Goal: Check status

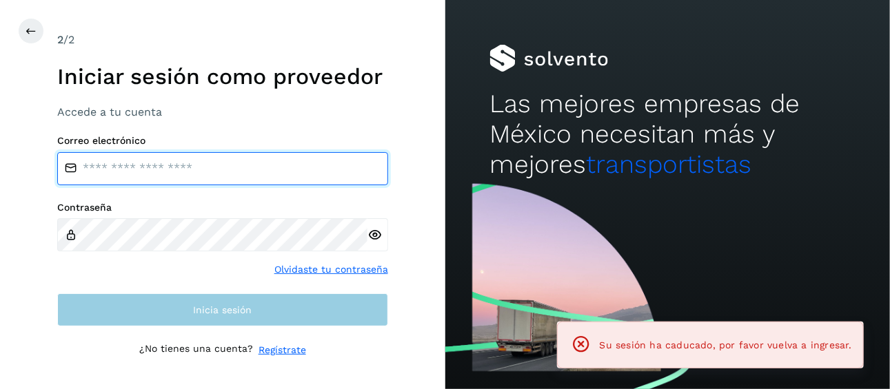
type input "**********"
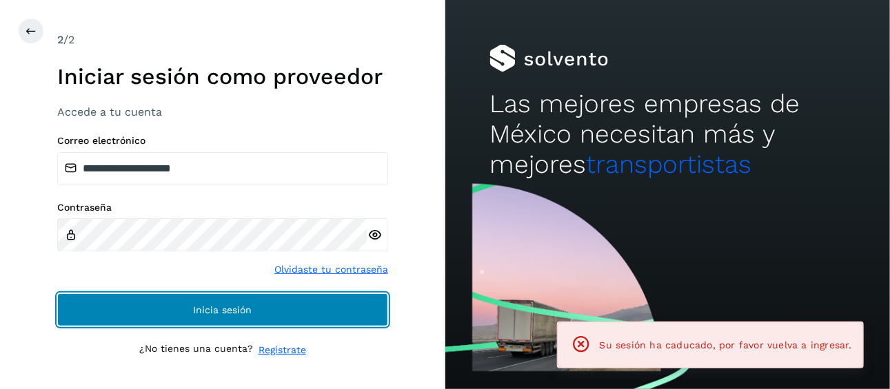
click at [221, 308] on span "Inicia sesión" at bounding box center [222, 310] width 59 height 10
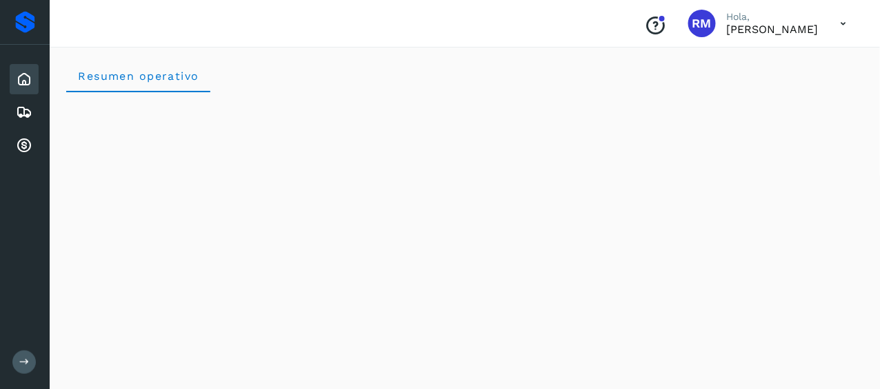
click at [32, 361] on button at bounding box center [23, 362] width 23 height 23
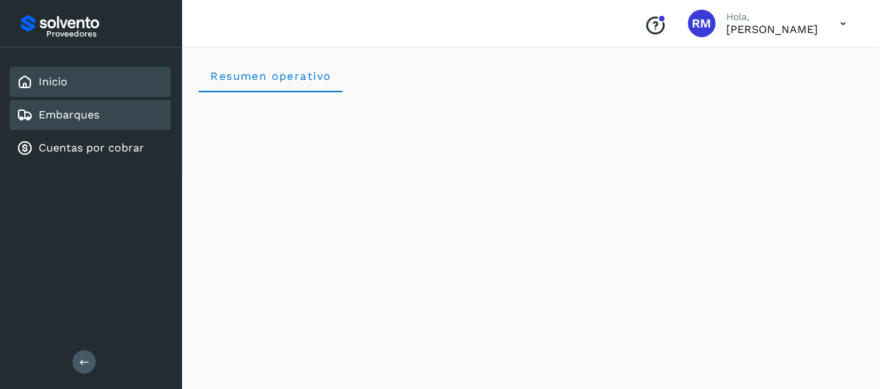
click at [114, 121] on div "Embarques" at bounding box center [90, 115] width 161 height 30
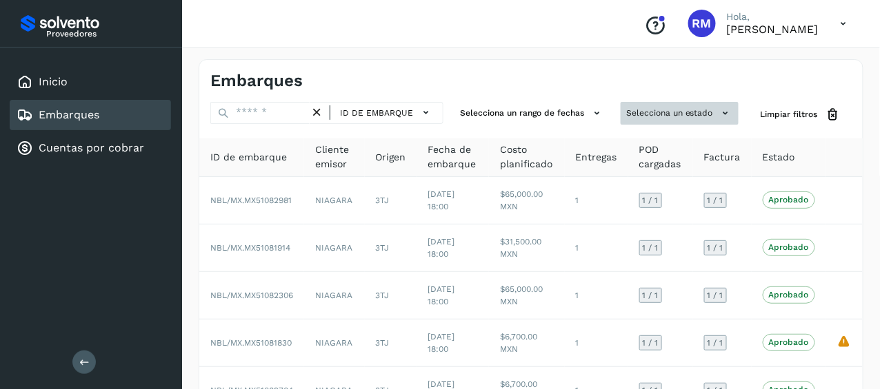
click at [663, 114] on button "Selecciona un estado" at bounding box center [679, 113] width 118 height 23
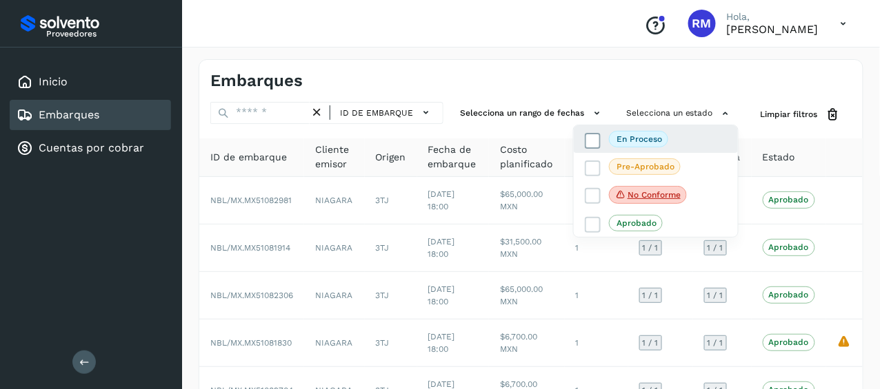
click at [618, 140] on p "En proceso" at bounding box center [638, 139] width 45 height 10
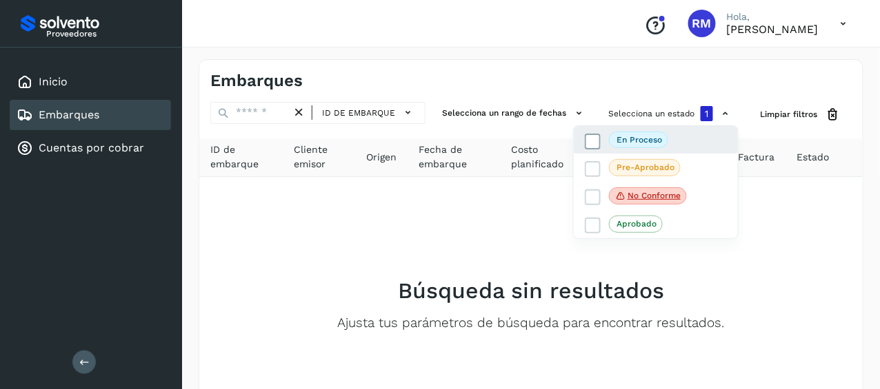
click at [591, 141] on icon at bounding box center [593, 141] width 14 height 14
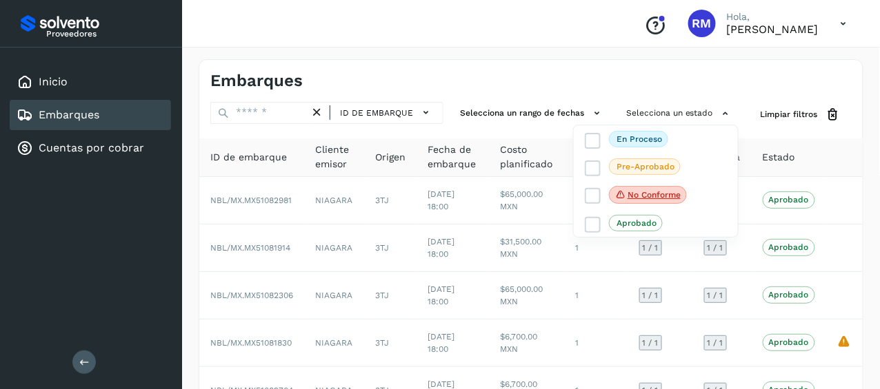
click at [654, 113] on div at bounding box center [440, 194] width 880 height 389
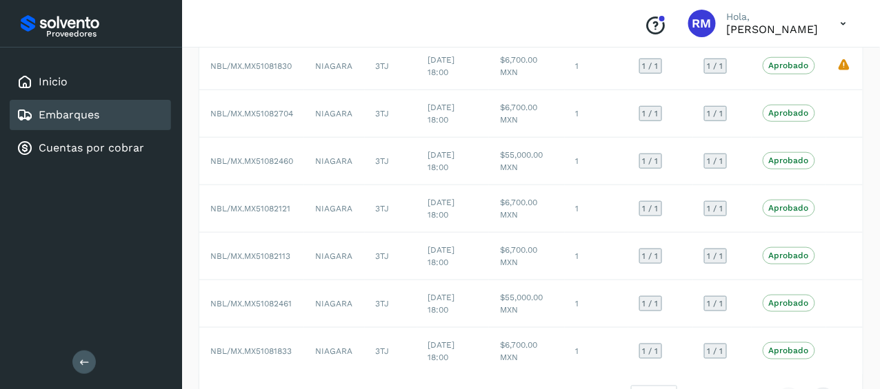
scroll to position [325, 0]
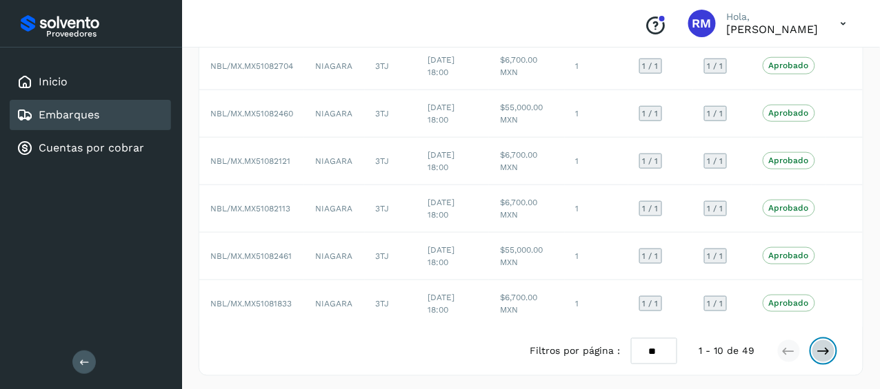
click at [829, 346] on icon at bounding box center [823, 352] width 14 height 14
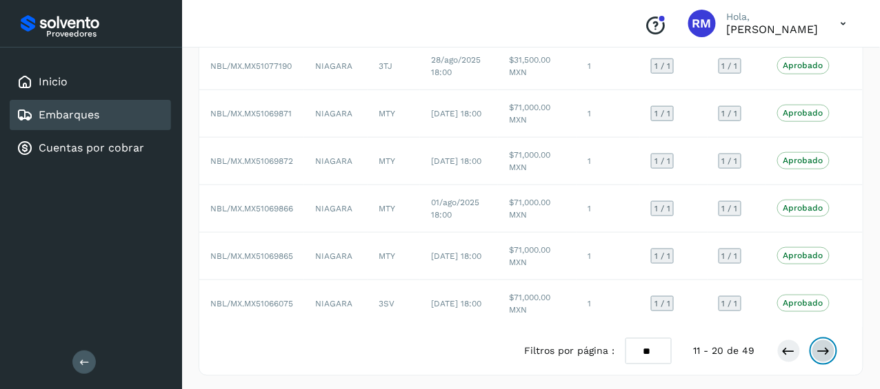
click at [829, 346] on icon at bounding box center [823, 352] width 14 height 14
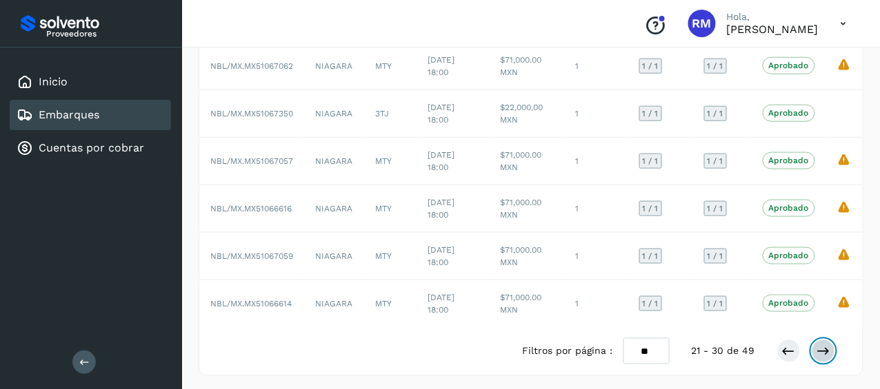
click at [822, 352] on icon at bounding box center [823, 352] width 14 height 14
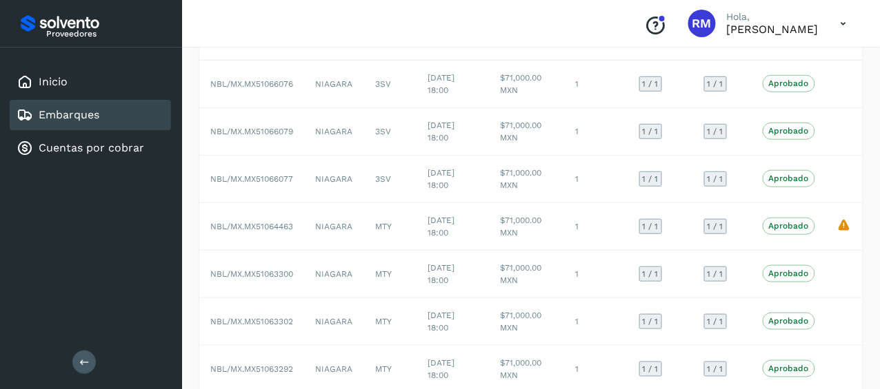
scroll to position [0, 0]
